Goal: Information Seeking & Learning: Learn about a topic

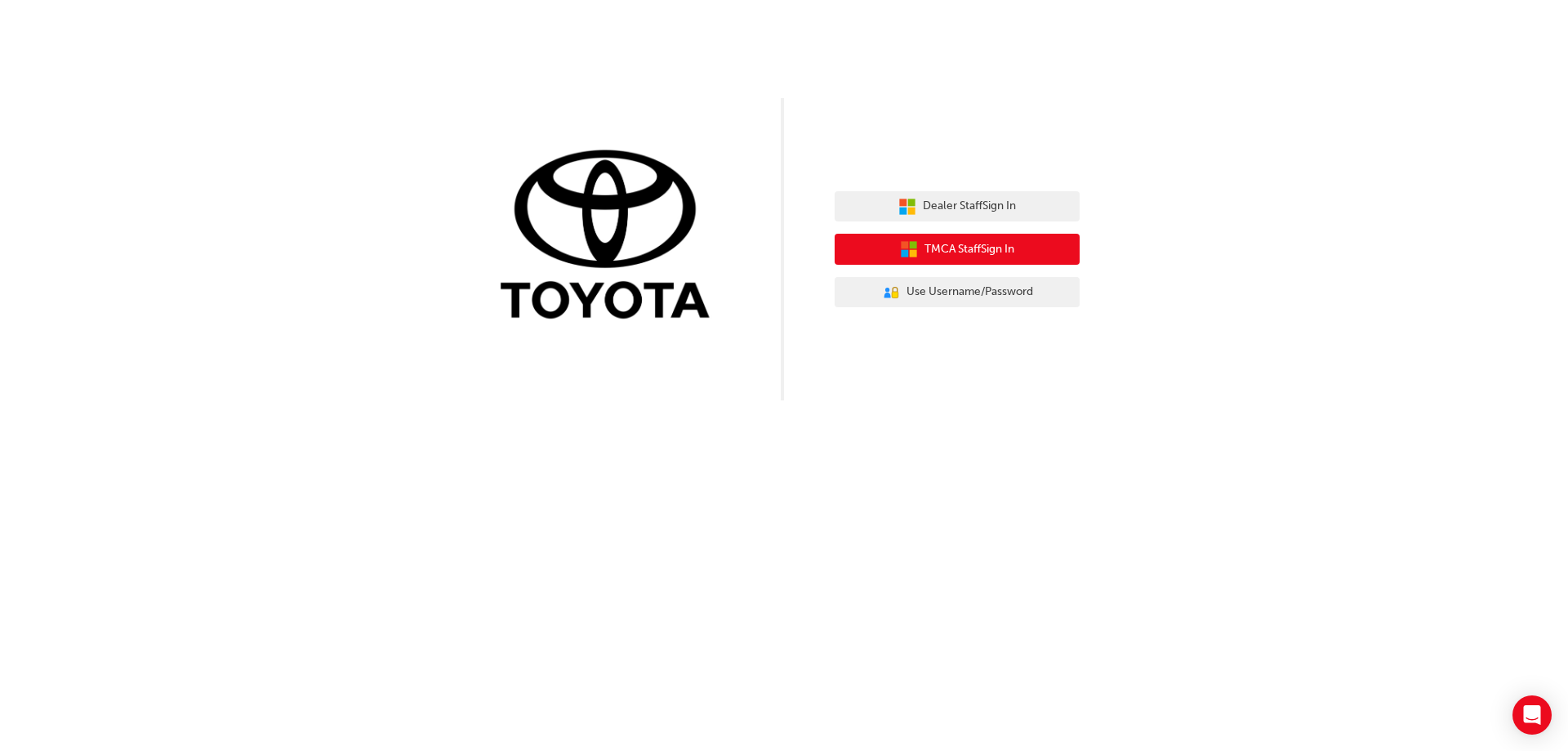
click at [989, 246] on span "TMCA Staff Sign In" at bounding box center [969, 250] width 90 height 19
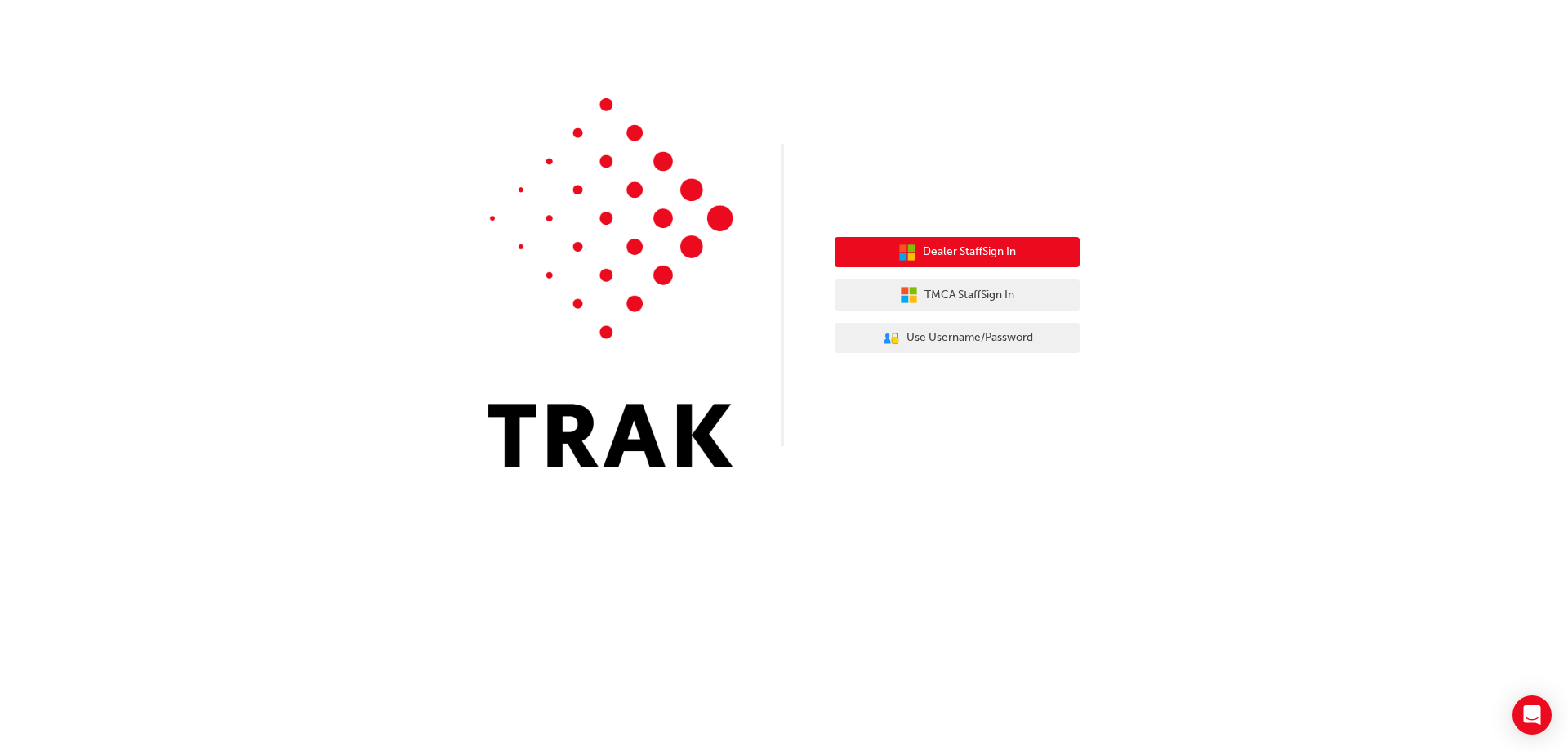
click at [981, 247] on span "Dealer Staff Sign In" at bounding box center [969, 253] width 93 height 19
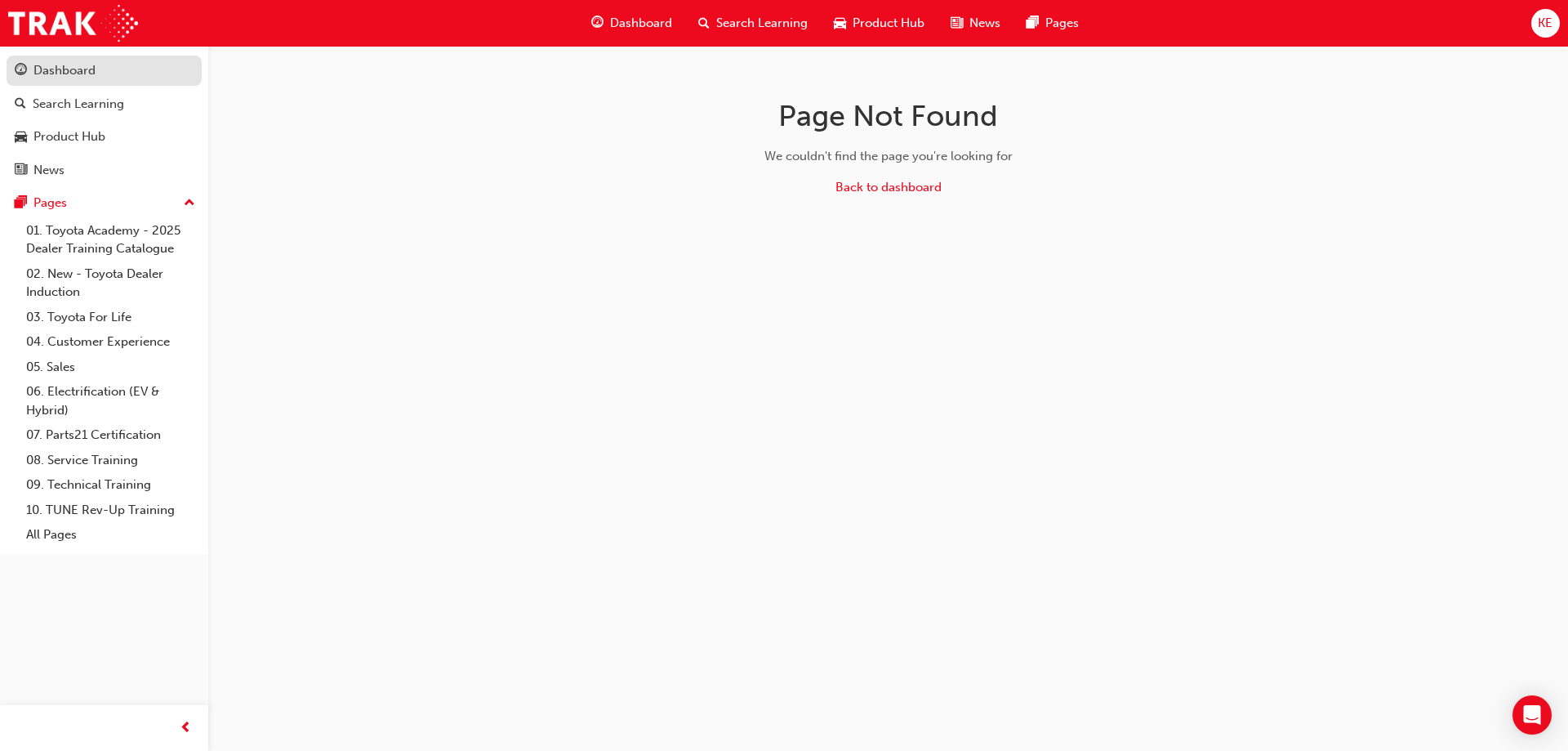
click at [71, 74] on div "Dashboard" at bounding box center [64, 70] width 62 height 19
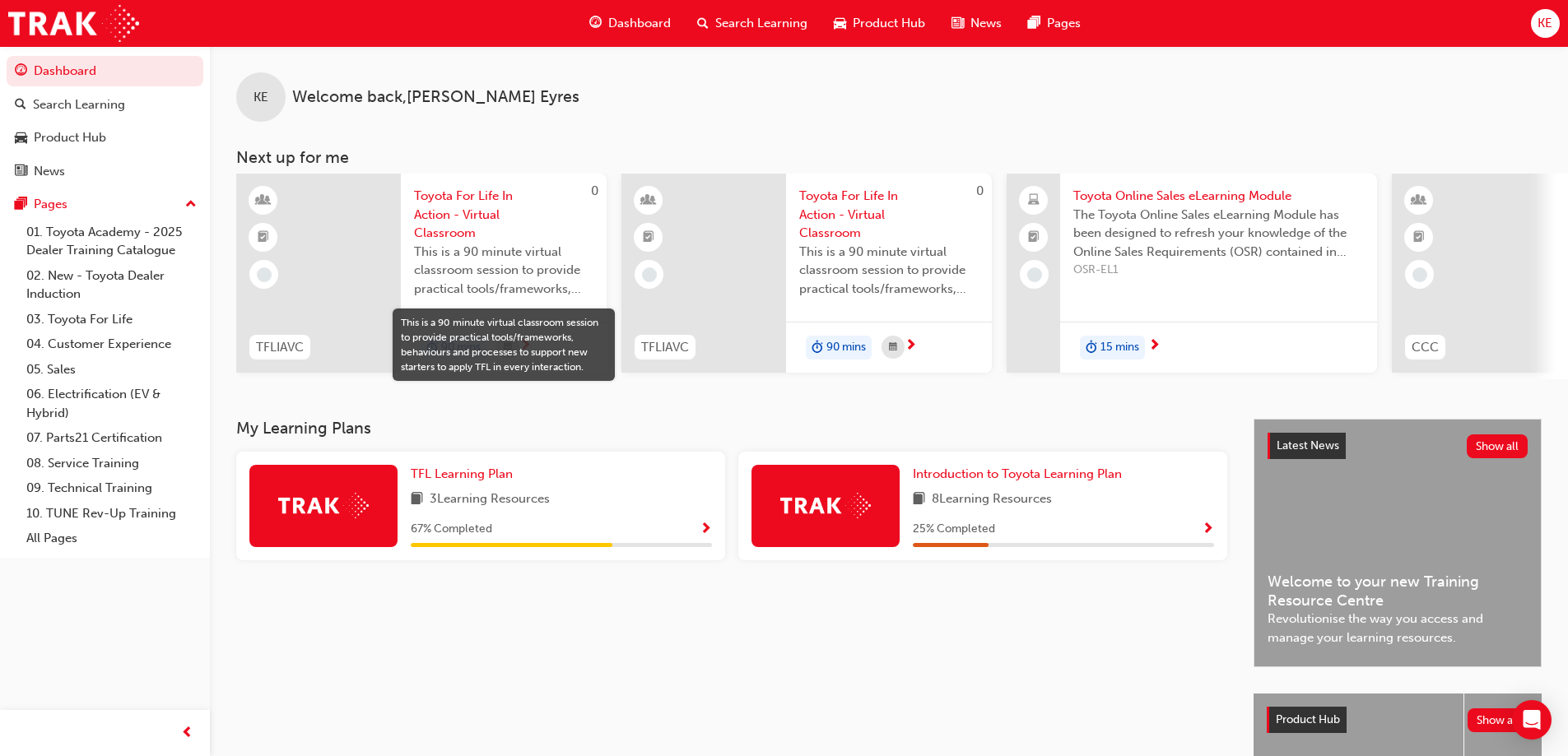
click at [878, 18] on span "Product Hub" at bounding box center [889, 23] width 73 height 19
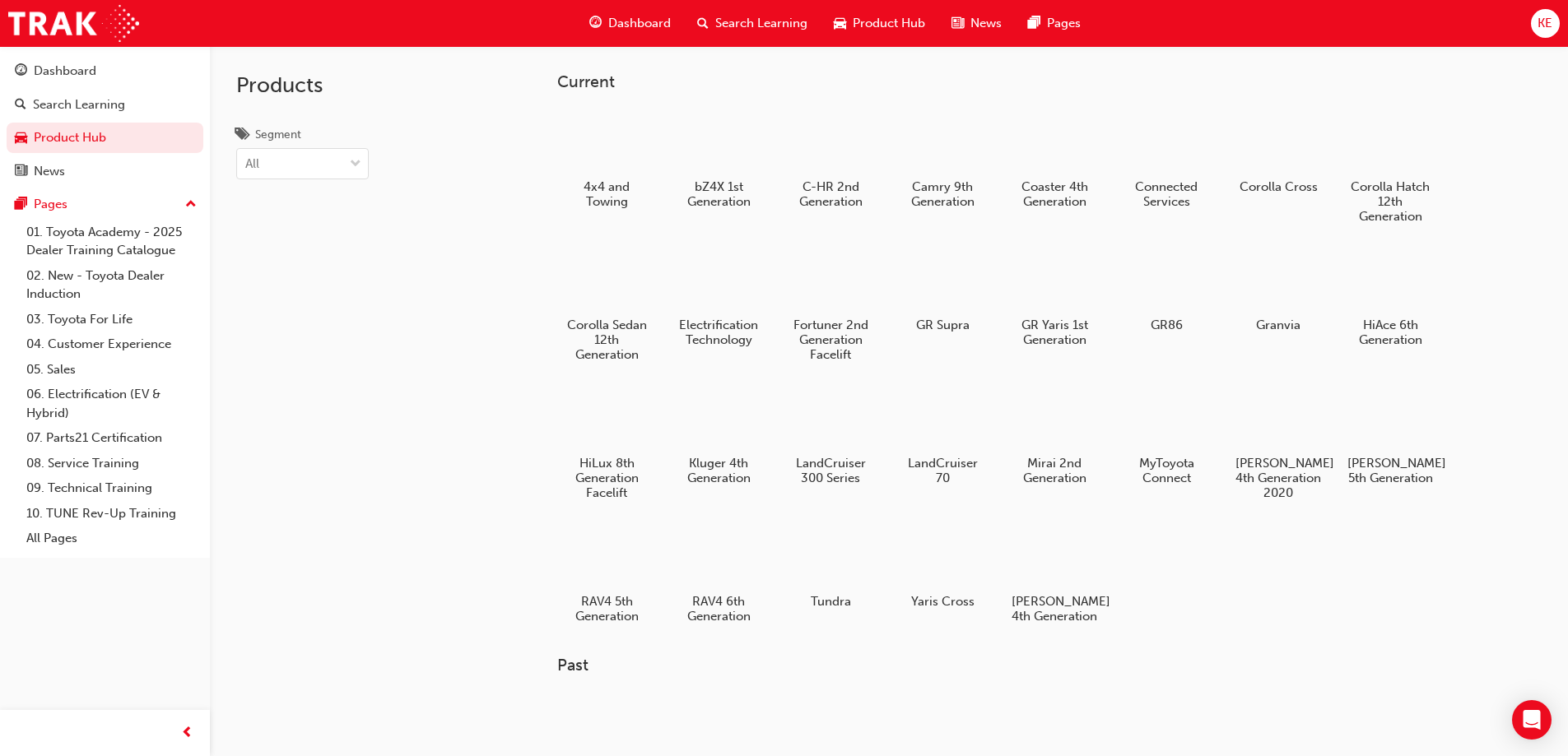
click at [777, 21] on span "Search Learning" at bounding box center [762, 23] width 93 height 19
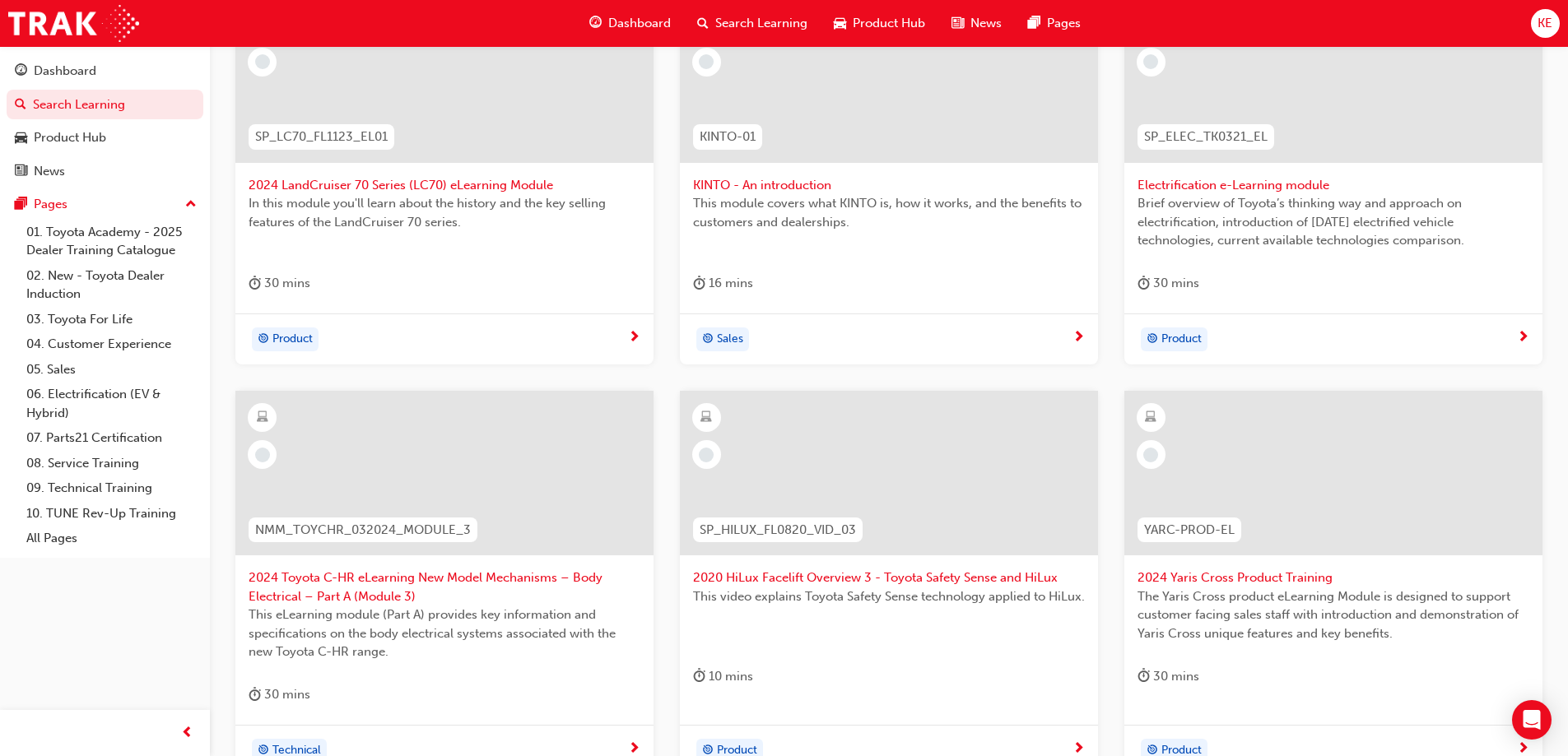
scroll to position [494, 0]
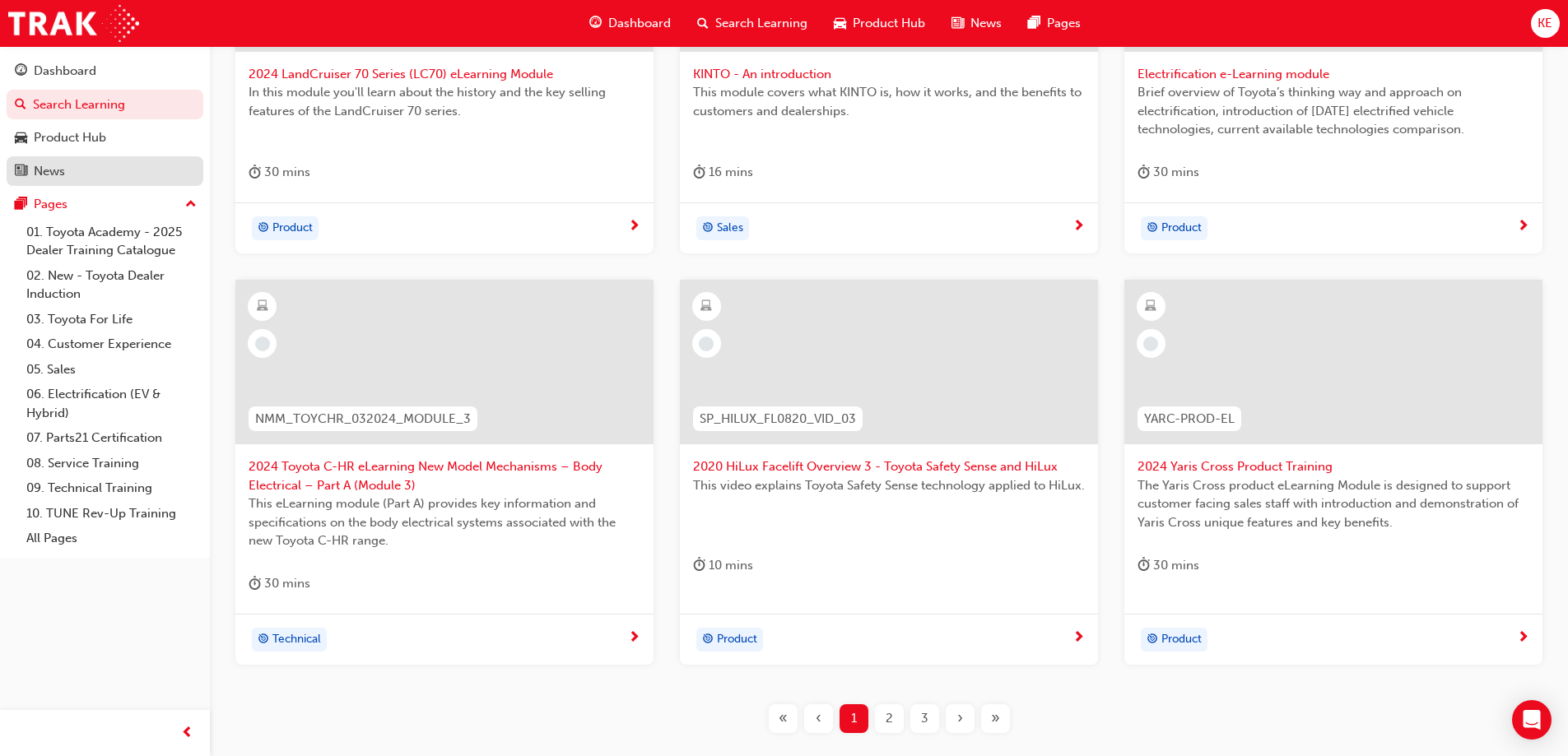
click at [55, 164] on div "News" at bounding box center [49, 171] width 31 height 19
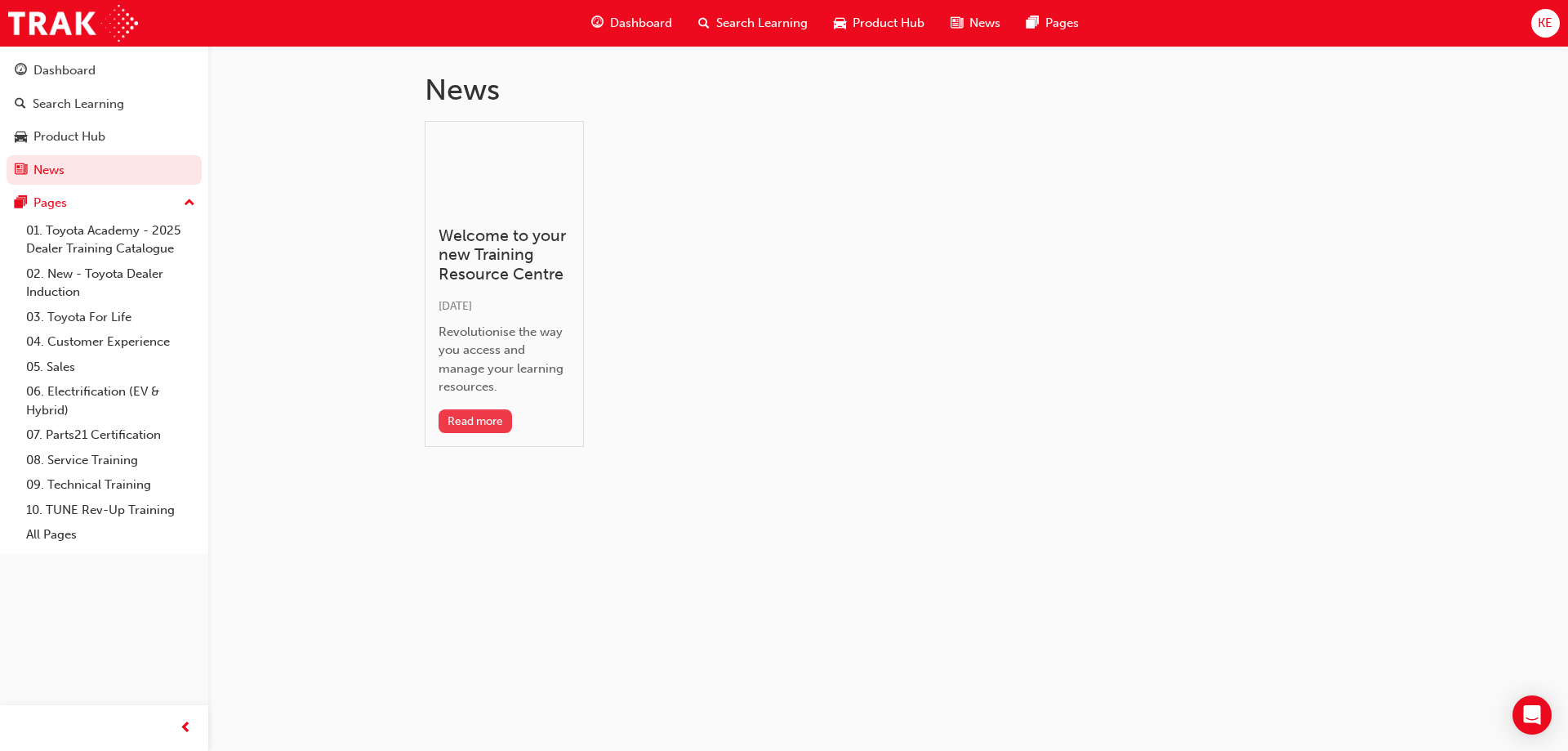
click at [495, 415] on button "Read more" at bounding box center [476, 422] width 75 height 24
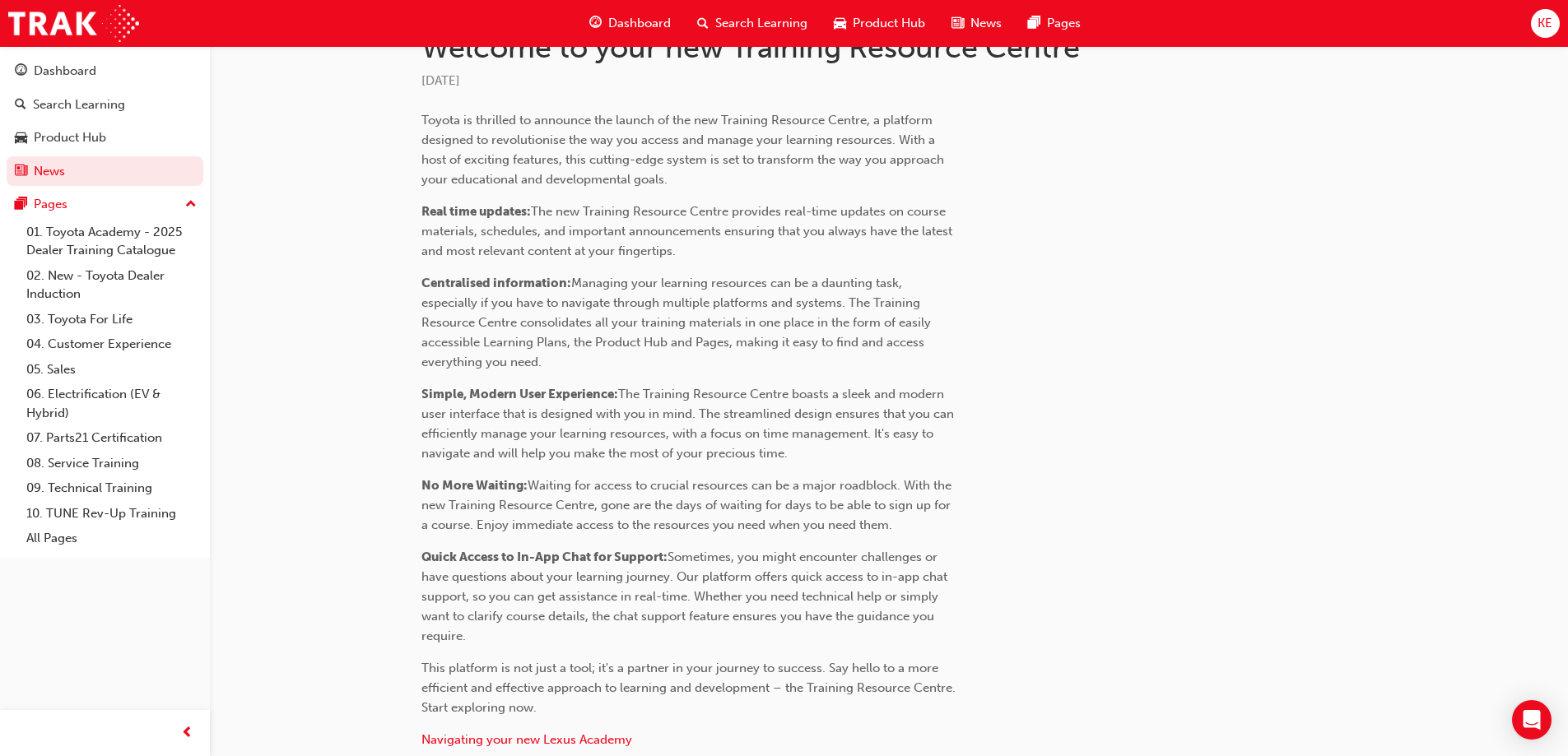
scroll to position [679, 0]
